Goal: Ask a question

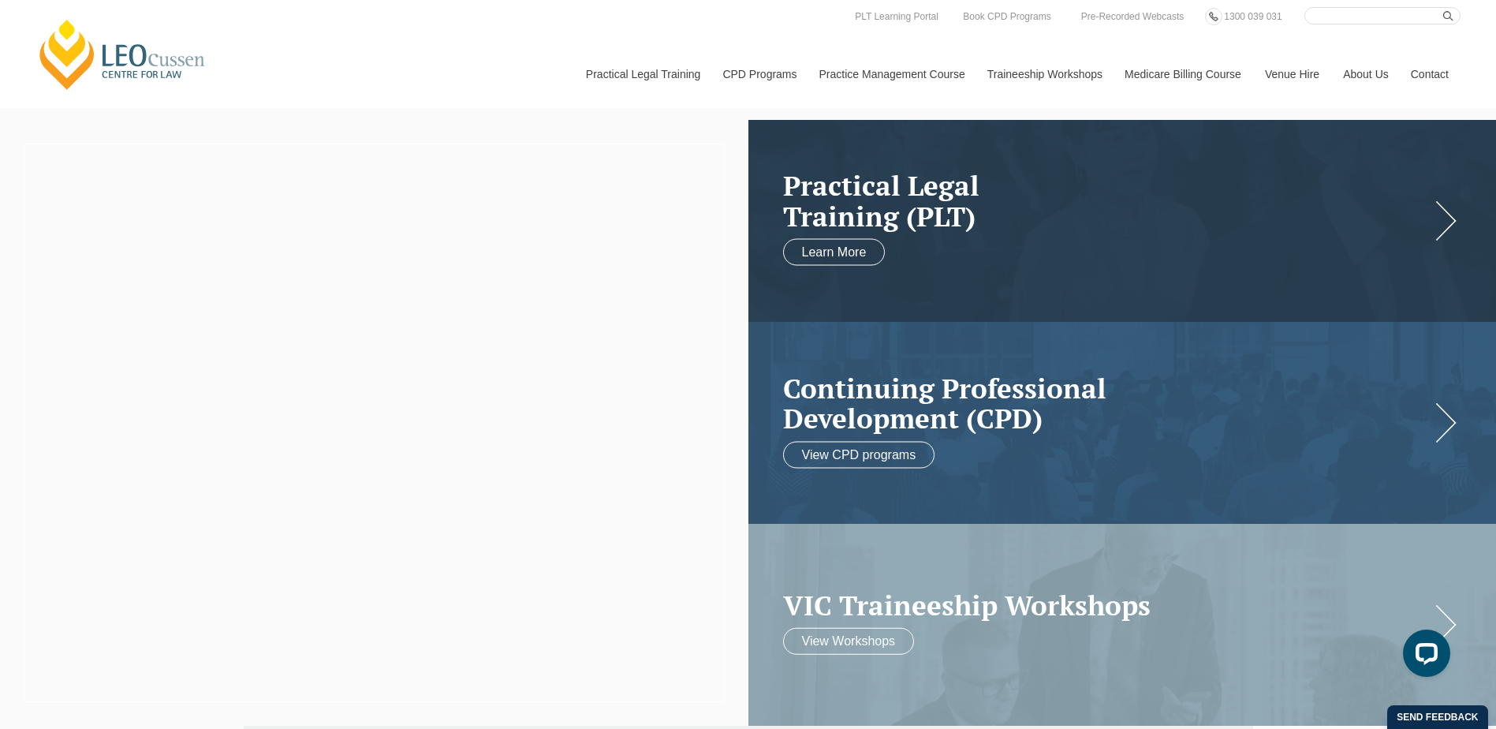
click at [1430, 70] on link "Contact" at bounding box center [1430, 74] width 62 height 68
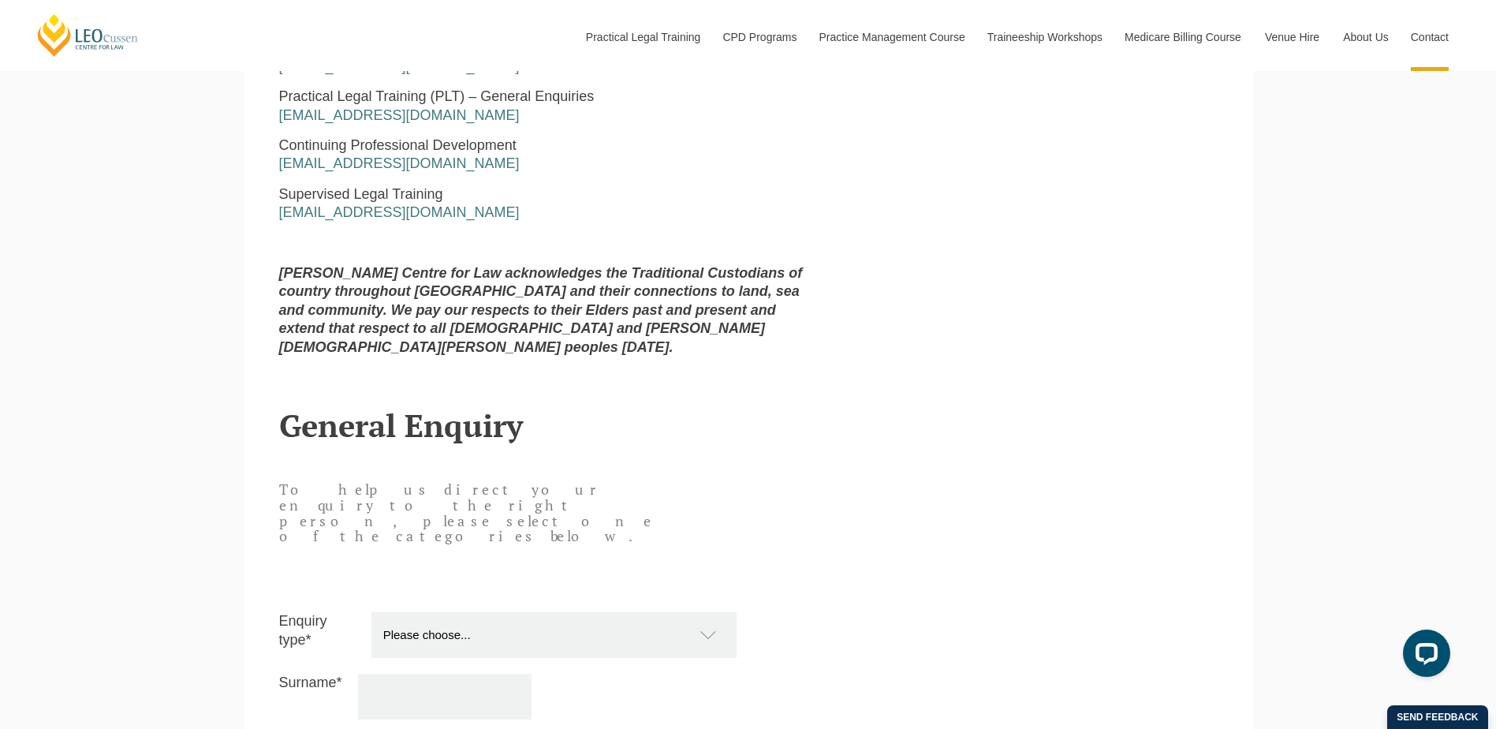
scroll to position [1340, 0]
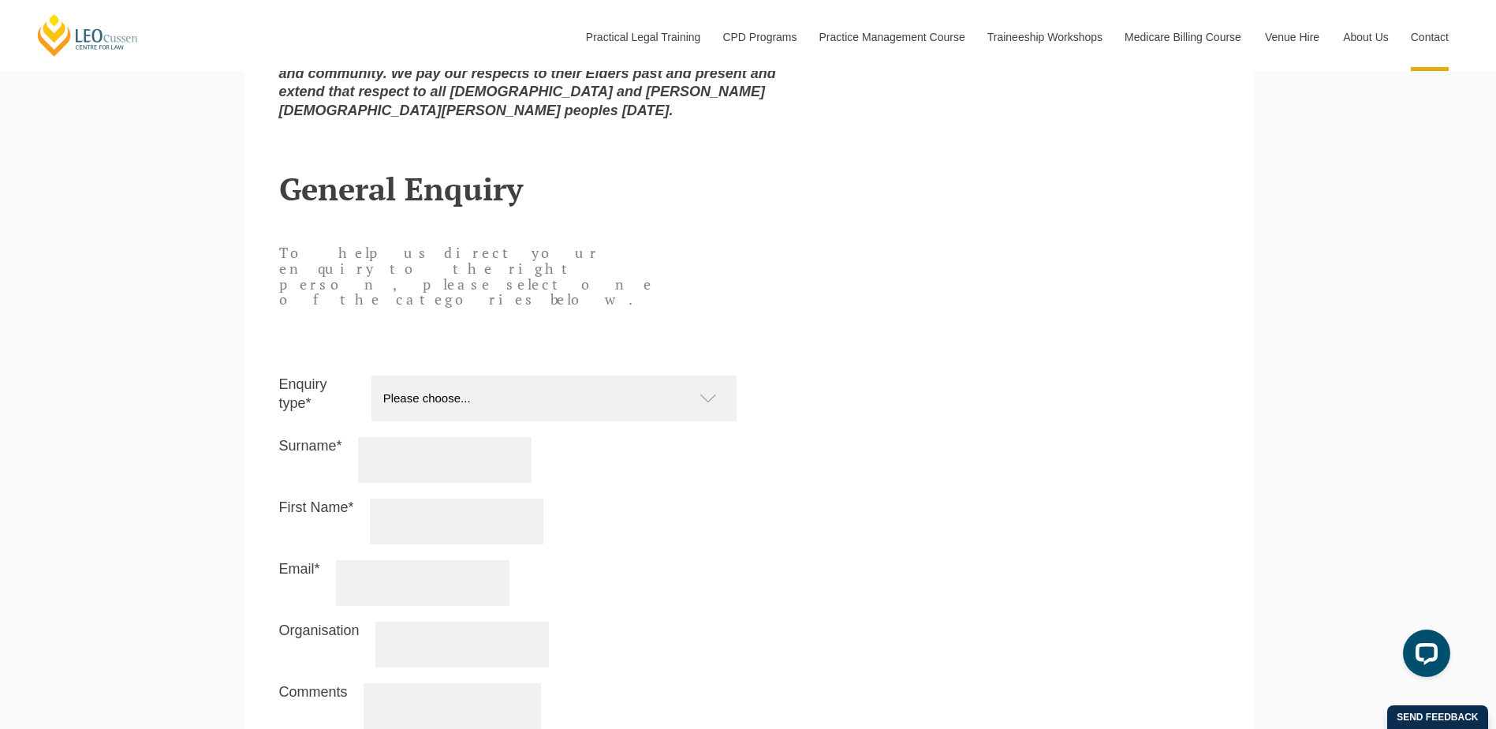
click at [423, 375] on select "Please choose... Practical Training Course (Onsite and Online) Supervised Legal…" at bounding box center [561, 398] width 381 height 46
select select "Online Store and Publications"
click at [371, 375] on select "Please choose... Practical Training Course (Onsite and Online) Supervised Legal…" at bounding box center [561, 398] width 381 height 46
click at [410, 437] on input "Surname*" at bounding box center [444, 460] width 173 height 46
type input "Zabakly"
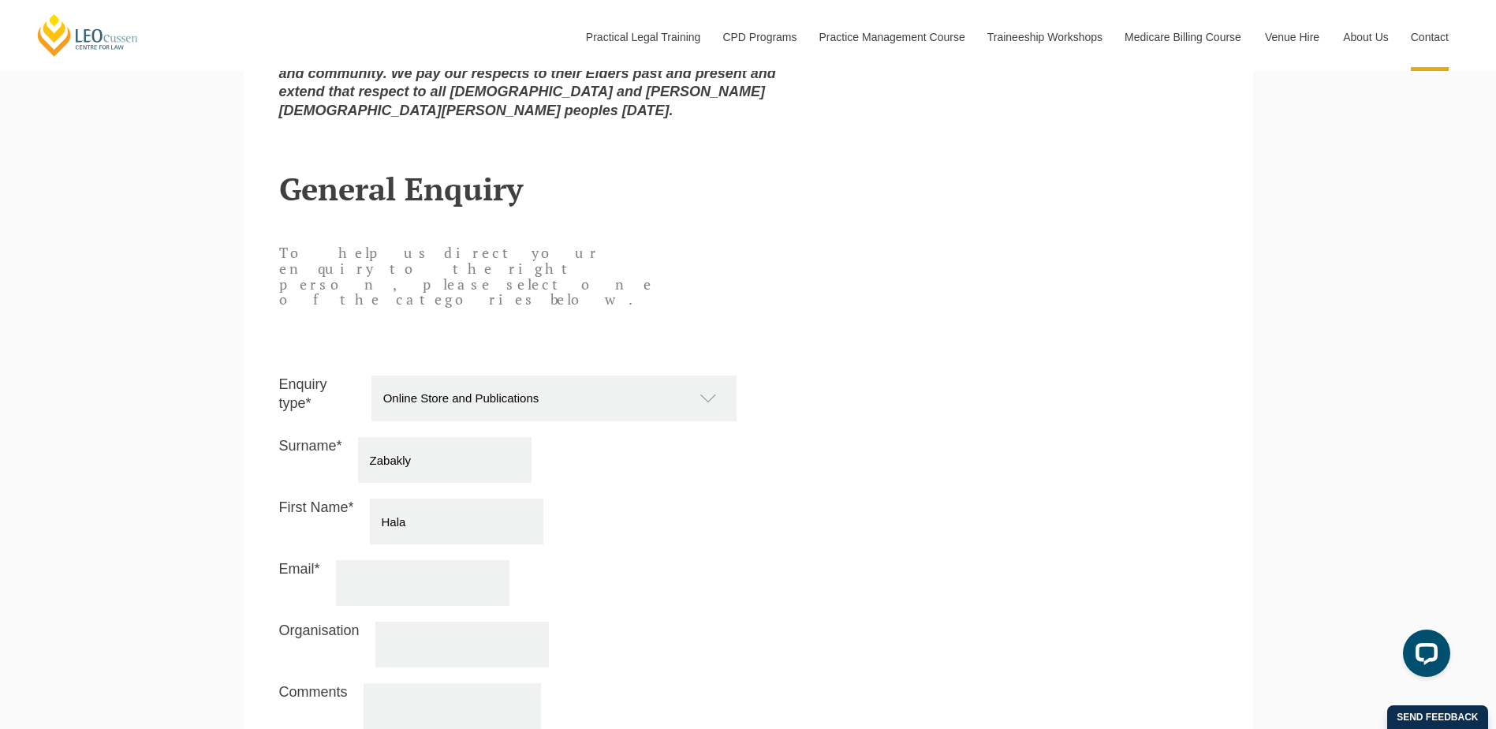
type input "Hala"
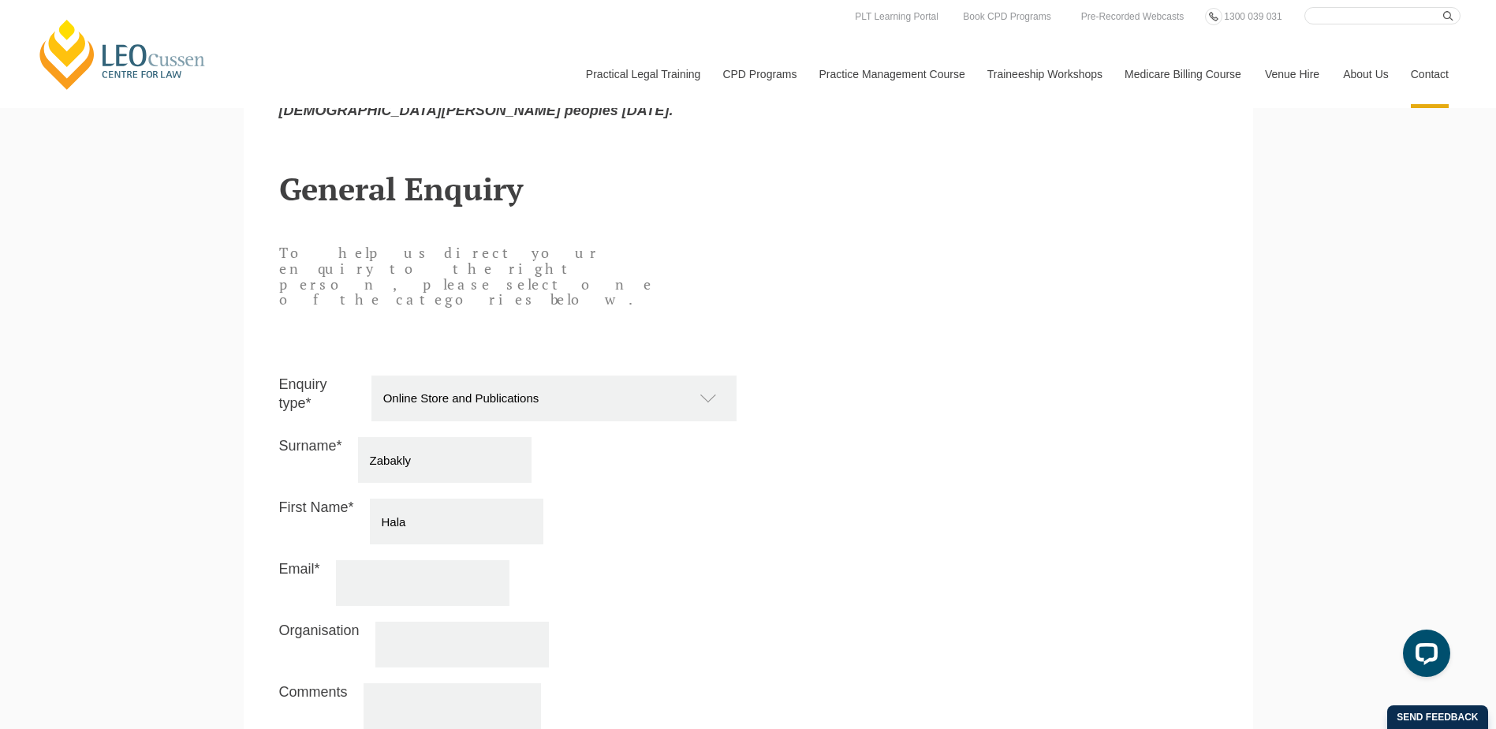
click at [386, 560] on input "Email*" at bounding box center [422, 583] width 173 height 46
paste input "hala.zabakly@supcourt.vic.gov.au"
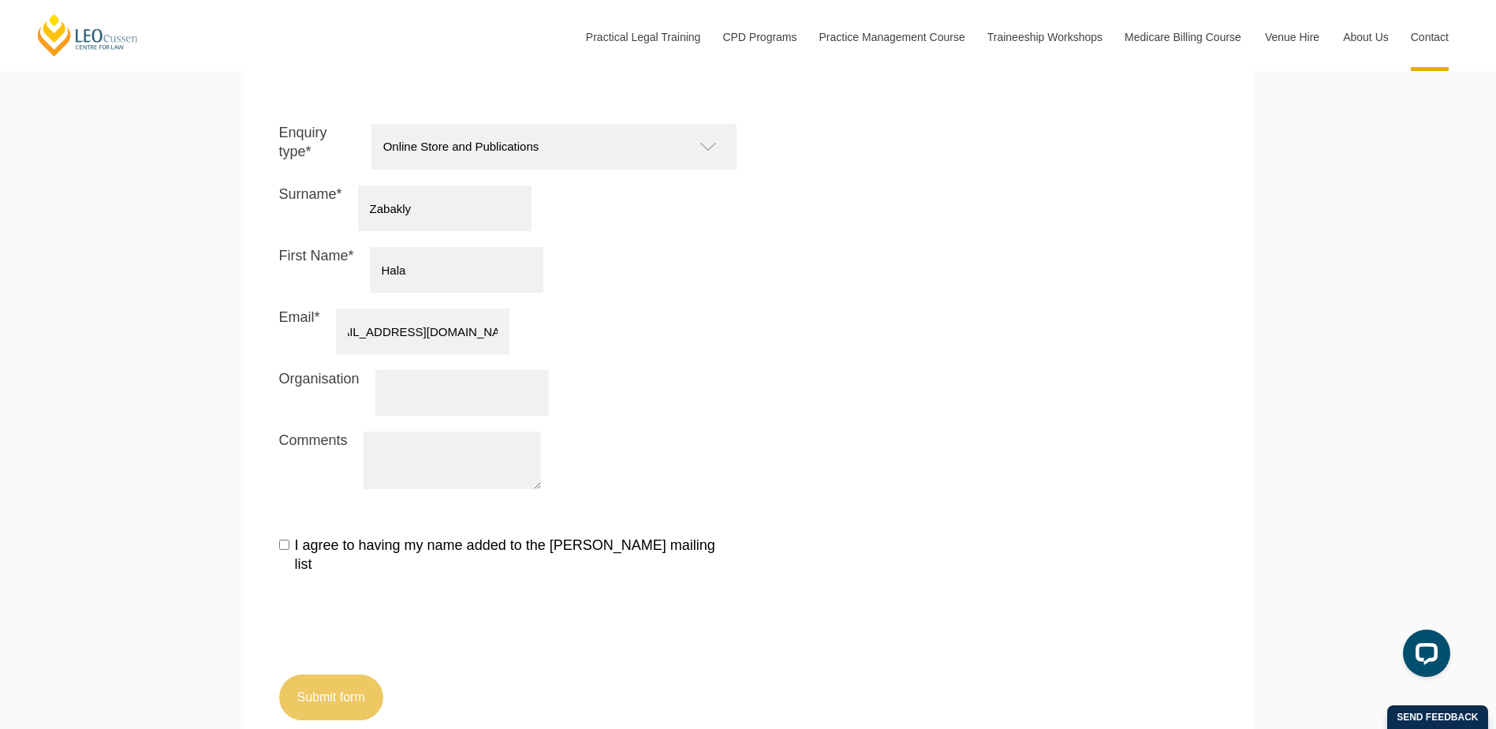
scroll to position [1735, 0]
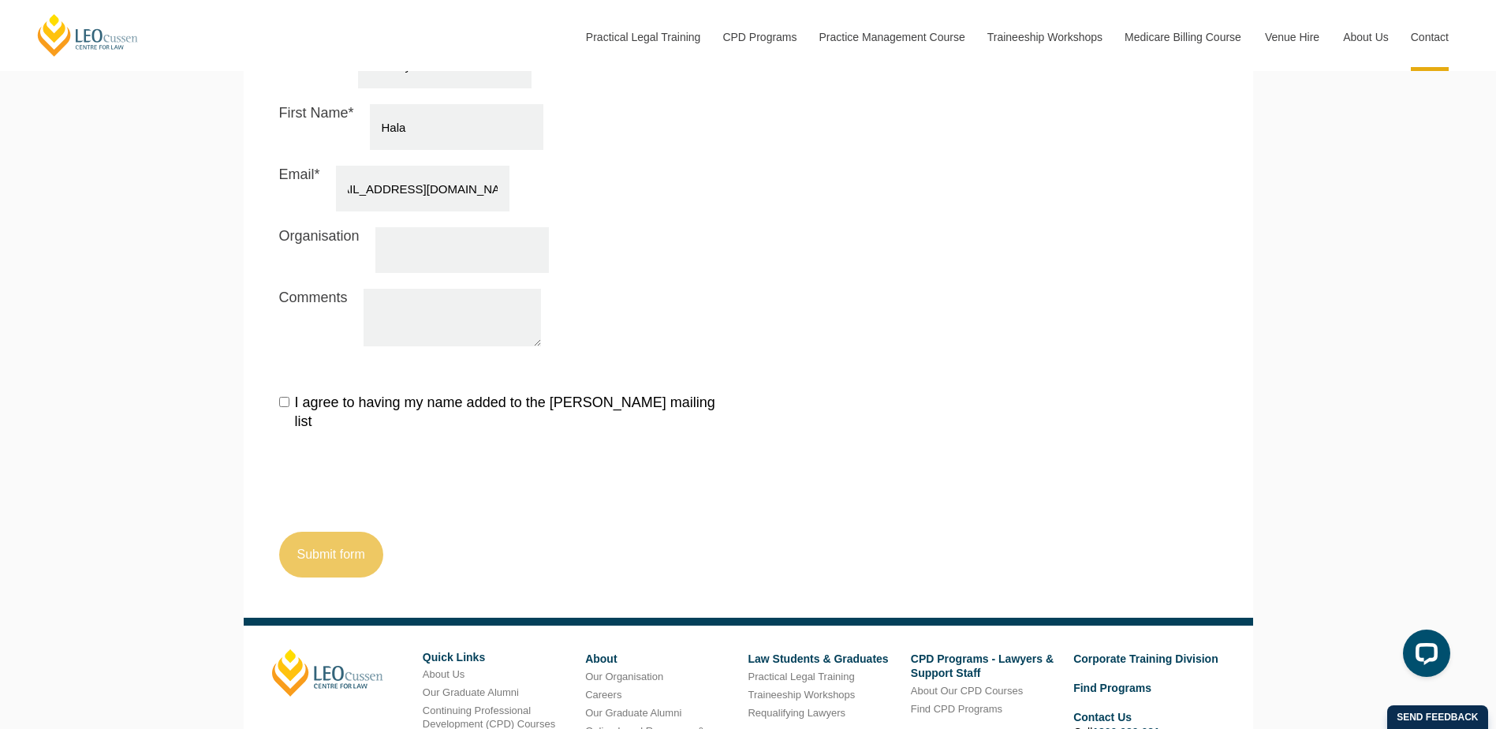
type input "hala.zabakly@supcourt.vic.gov.au"
click at [409, 227] on input "Organisation" at bounding box center [461, 250] width 173 height 46
type input "Supreme Court of Victoria Library"
click at [432, 289] on textarea "Comments" at bounding box center [451, 318] width 177 height 58
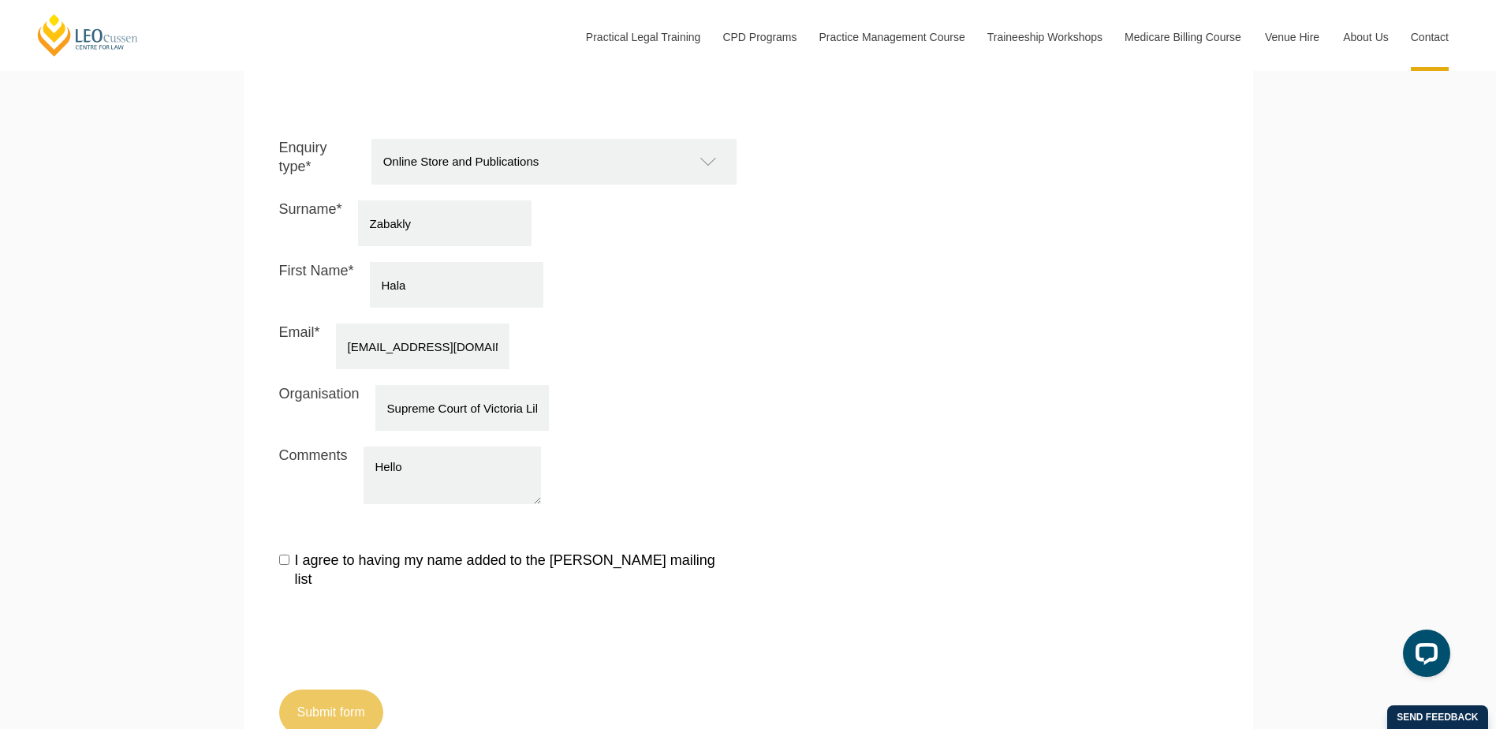
scroll to position [4, 0]
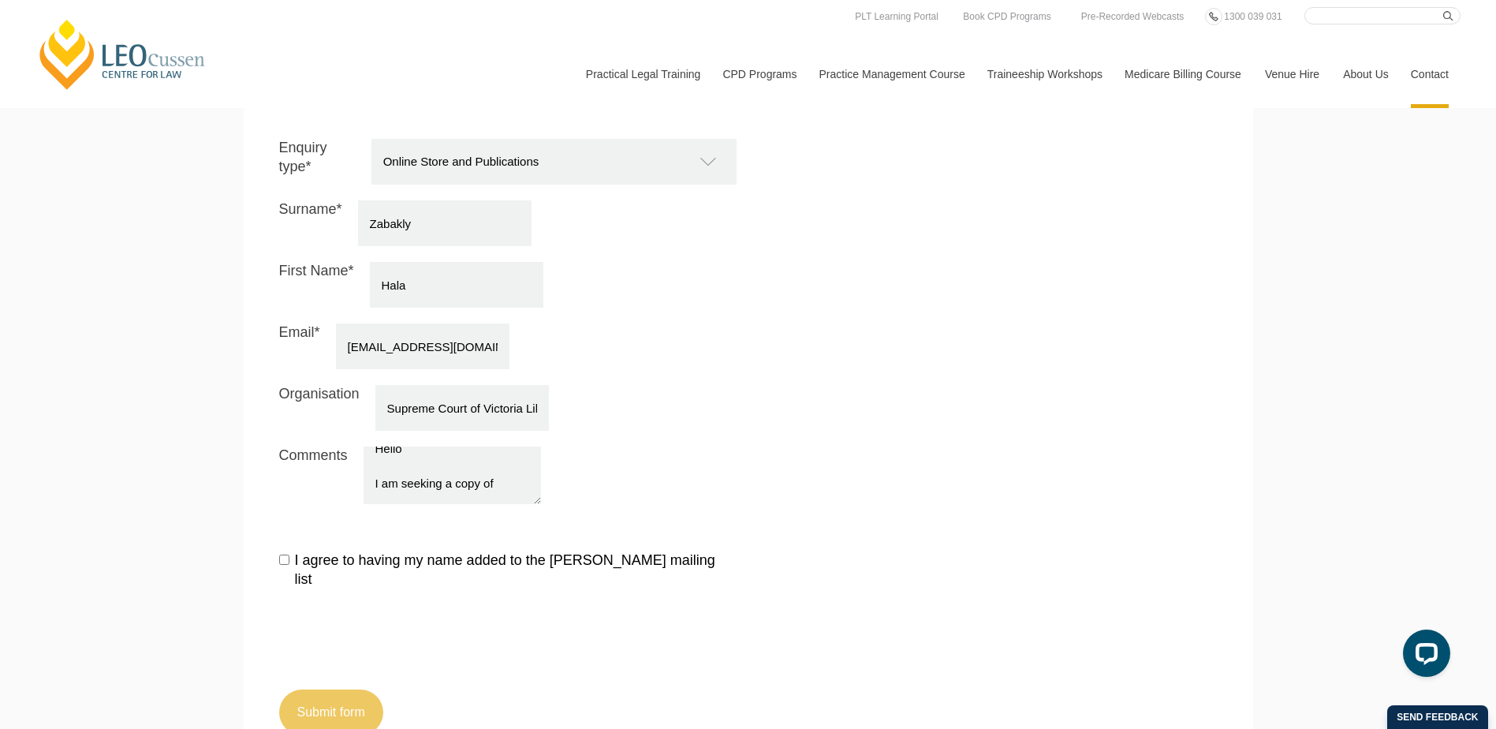
paste textarea "'Hampel on advocacy : a practical guide to basics' Rev. ed. Hampel, George Melb…"
type textarea "Hello I am seeking a copy of 'Hampel on advocacy : a practical guide to basics'…"
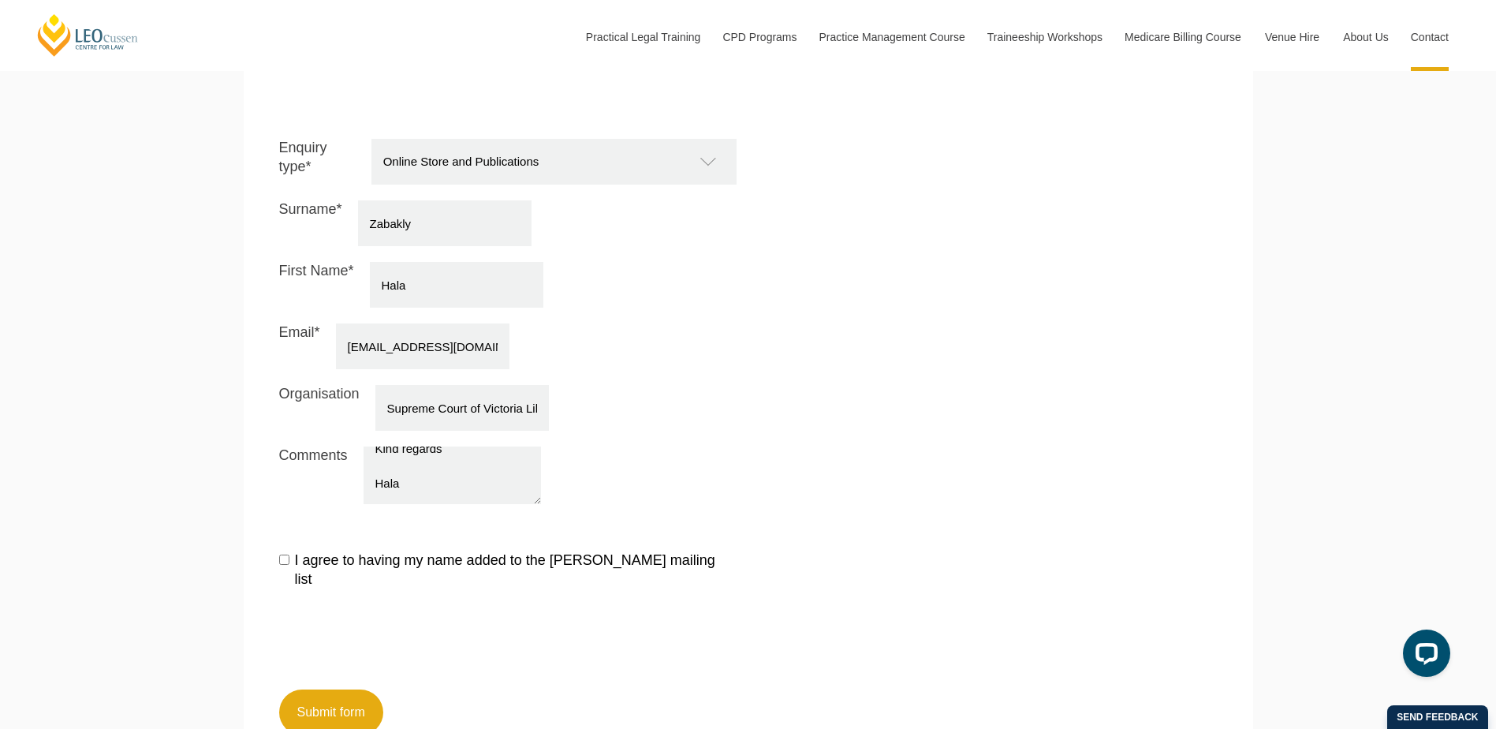
scroll to position [382, 0]
click at [305, 689] on button "Submit form" at bounding box center [331, 712] width 104 height 46
click at [280, 554] on input "I agree to having my name added to the [PERSON_NAME] mailing list" at bounding box center [284, 559] width 10 height 10
checkbox input "true"
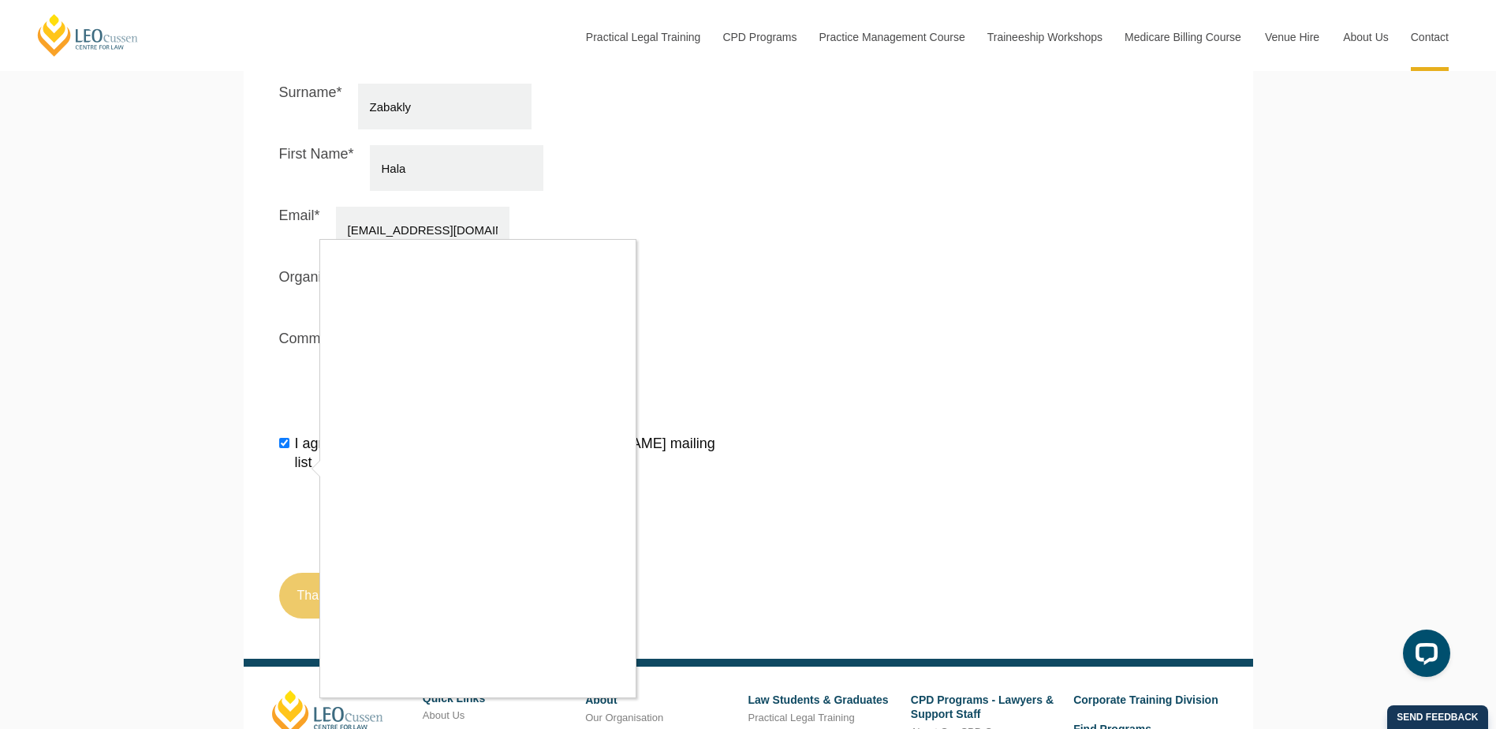
scroll to position [1861, 0]
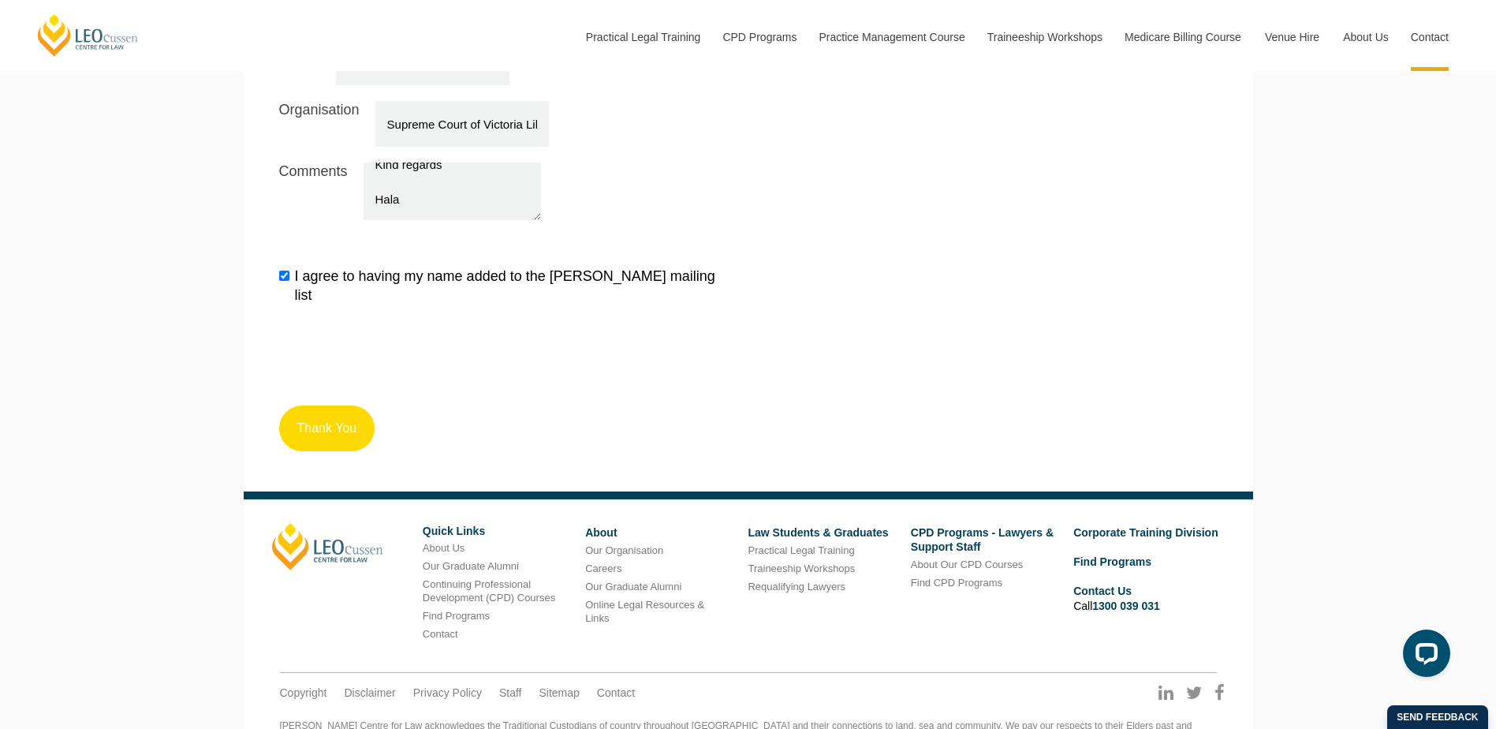
click at [311, 405] on button "Thank You" at bounding box center [327, 428] width 96 height 46
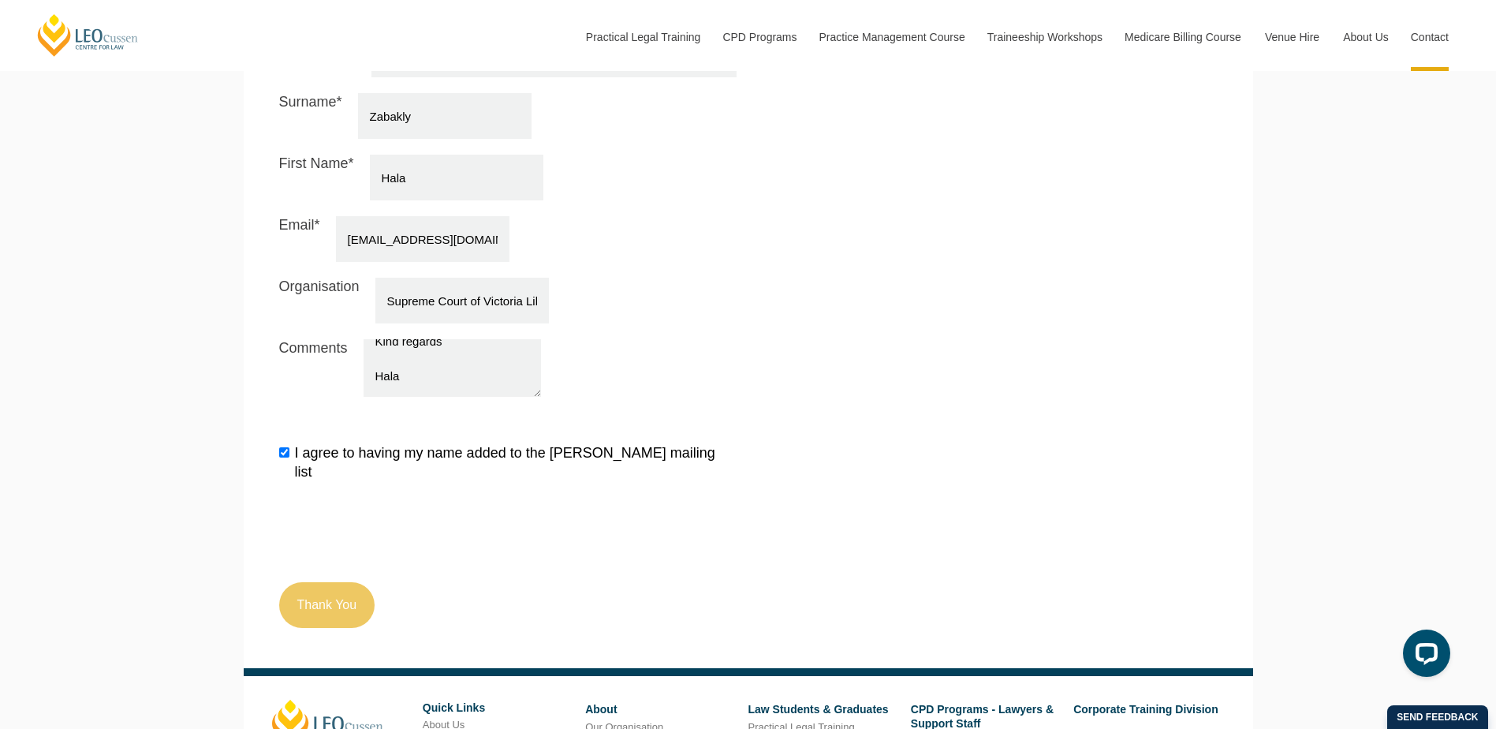
scroll to position [1703, 0]
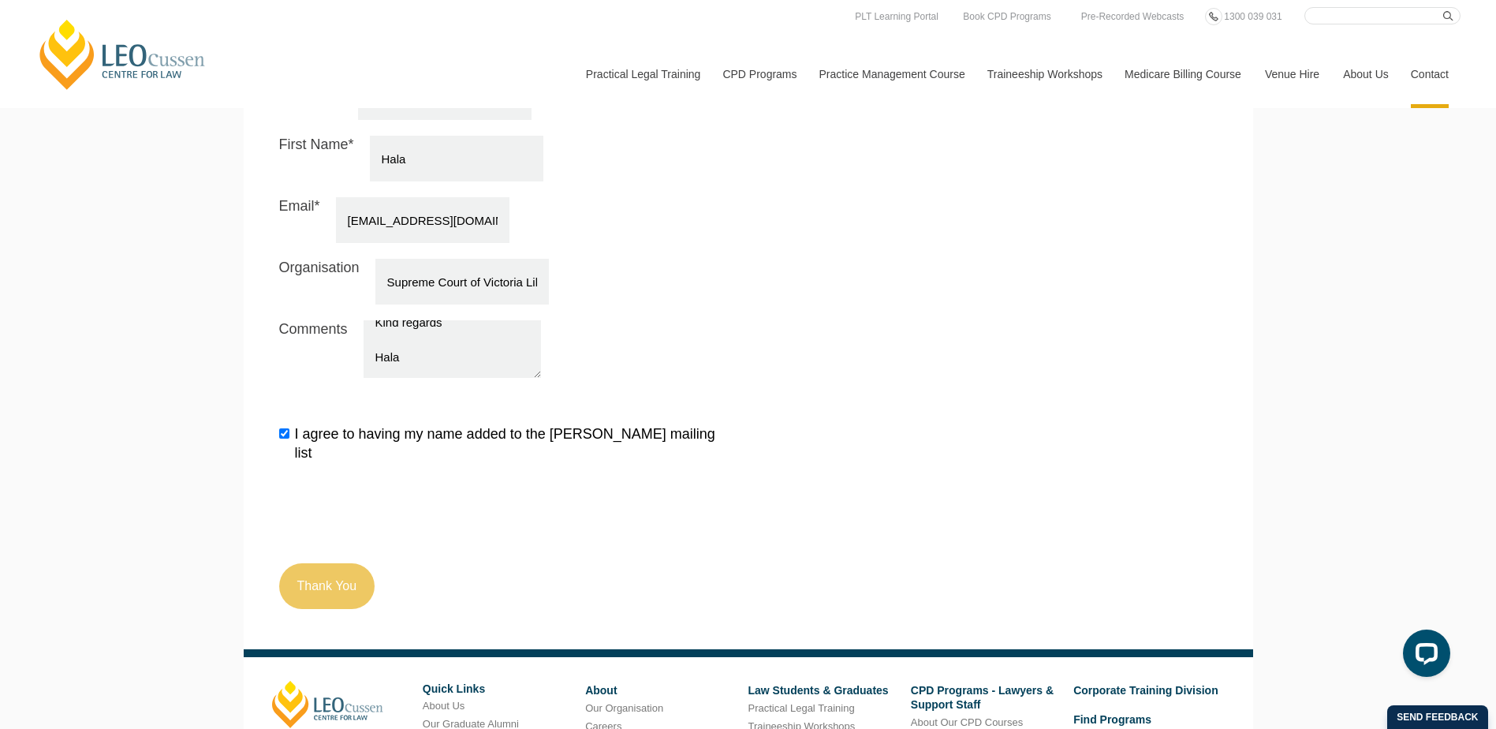
click at [1433, 71] on link "Contact" at bounding box center [1430, 74] width 62 height 68
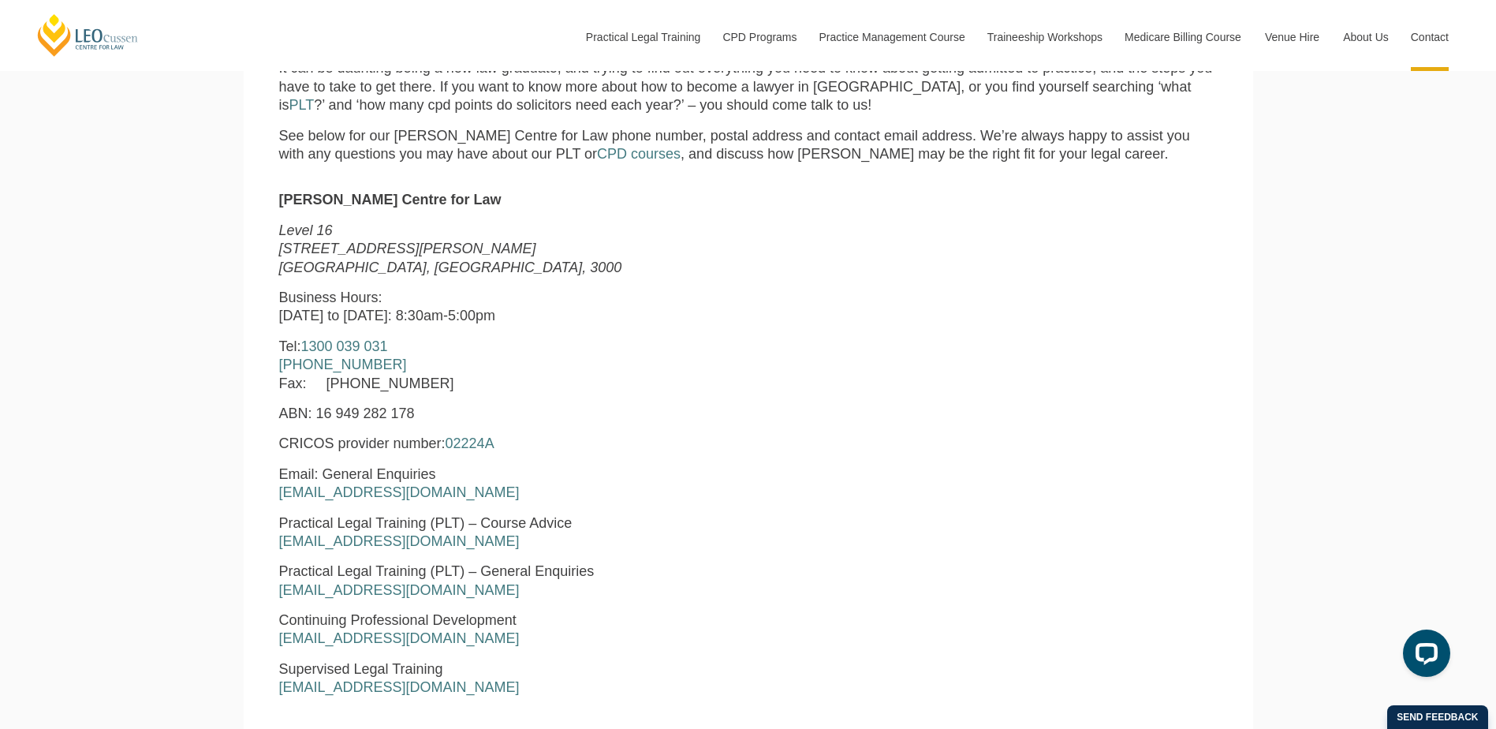
scroll to position [788, 0]
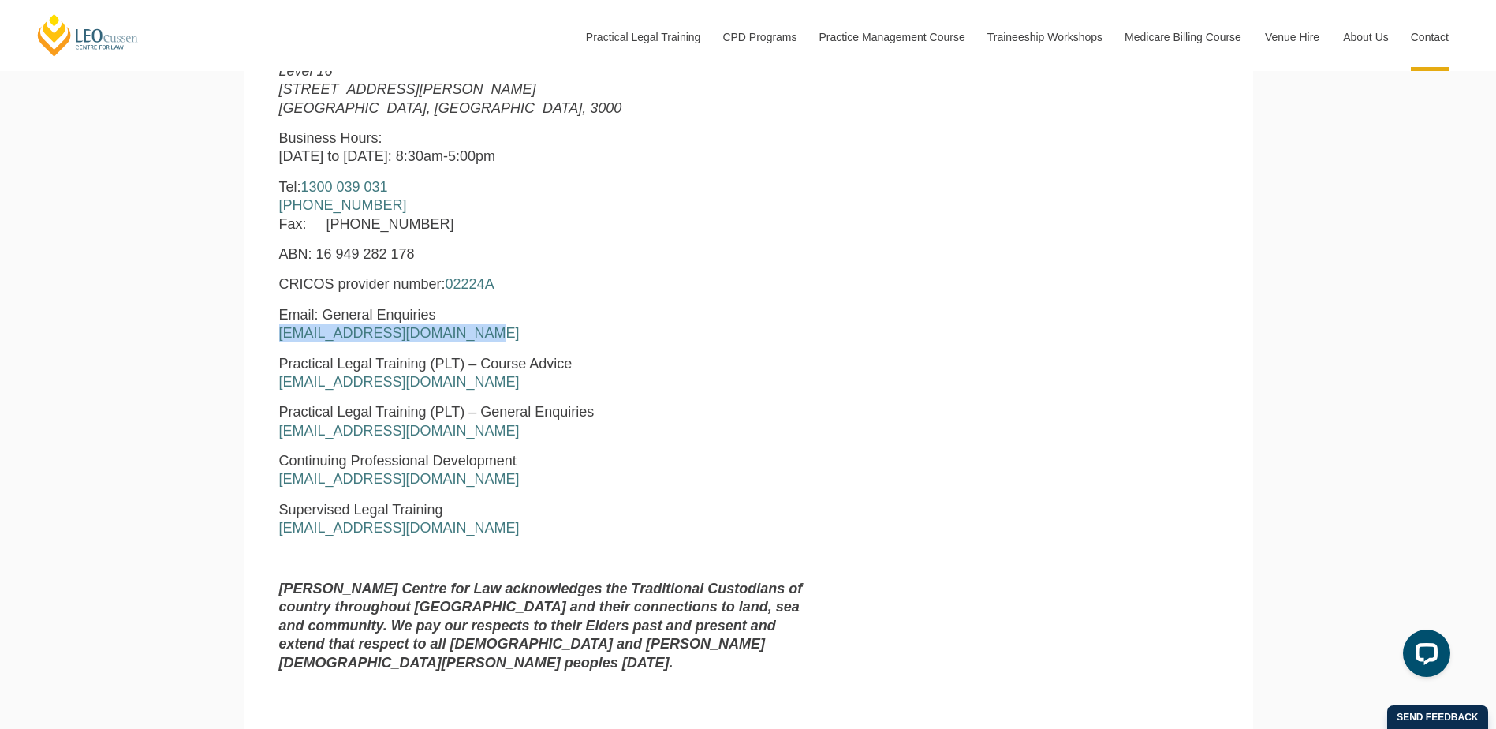
drag, startPoint x: 474, startPoint y: 337, endPoint x: 270, endPoint y: 341, distance: 203.5
click at [270, 341] on div "[PERSON_NAME] Centre for Law [STREET_ADDRESS][PERSON_NAME] Business Hours: [DAT…" at bounding box center [547, 358] width 561 height 652
drag, startPoint x: 270, startPoint y: 341, endPoint x: 372, endPoint y: 334, distance: 101.9
copy link "[EMAIL_ADDRESS][DOMAIN_NAME]"
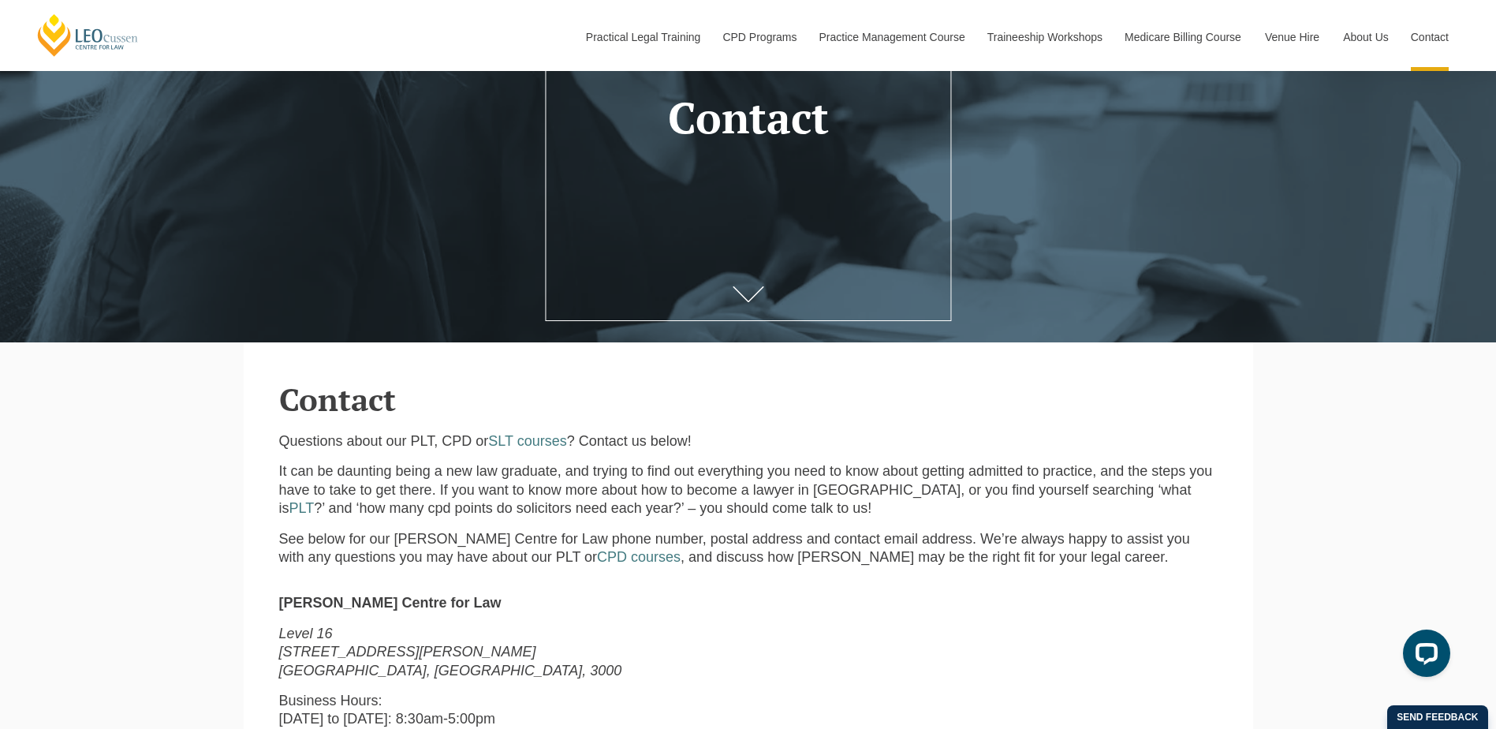
scroll to position [47, 0]
